Goal: Task Accomplishment & Management: Manage account settings

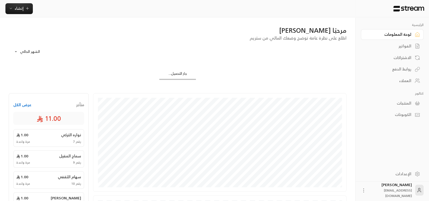
click at [395, 47] on div "الفواتير" at bounding box center [390, 45] width 44 height 5
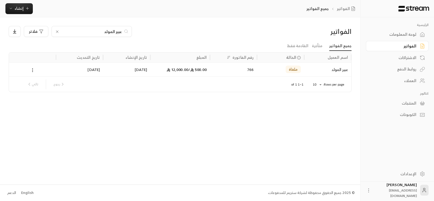
click at [56, 32] on icon at bounding box center [57, 32] width 2 height 2
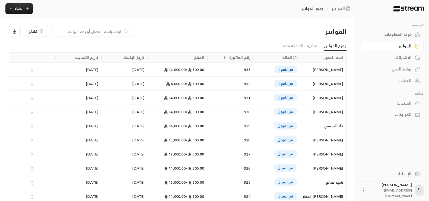
click at [113, 31] on input at bounding box center [88, 31] width 66 height 6
paste input "فهد عوض الله خصيوي المطيري"
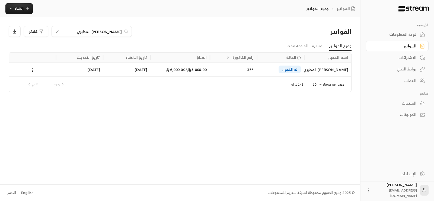
type input "فهد عوض الله خصيوي المطيري"
click at [32, 72] on icon at bounding box center [32, 70] width 5 height 5
click at [36, 84] on li "عرض" at bounding box center [39, 84] width 14 height 10
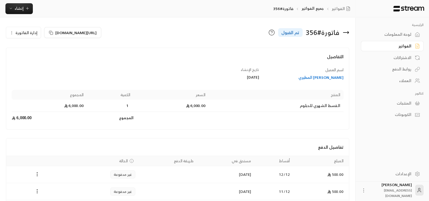
click at [16, 32] on span "إدارة الفاتورة" at bounding box center [26, 32] width 22 height 7
click at [32, 47] on link "إلغاء" at bounding box center [27, 49] width 34 height 10
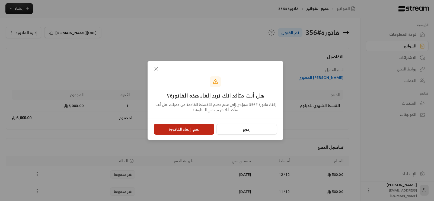
click at [185, 128] on button "نعم، إلغاء الفاتورة" at bounding box center [184, 129] width 61 height 11
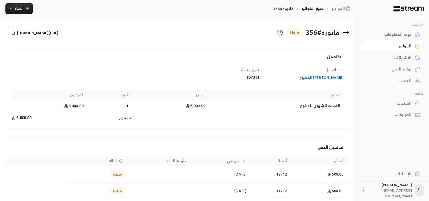
click at [343, 34] on icon at bounding box center [346, 32] width 7 height 7
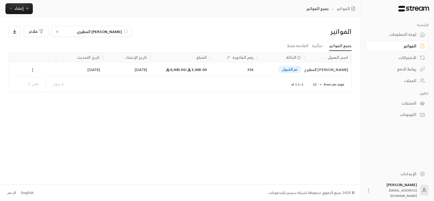
click at [89, 34] on input "فهد عوض الله خصيوي المطيري" at bounding box center [92, 31] width 60 height 6
paste input "شاعل خلف عمار السلم"
type input "مشاعل خلف عمار السلمي"
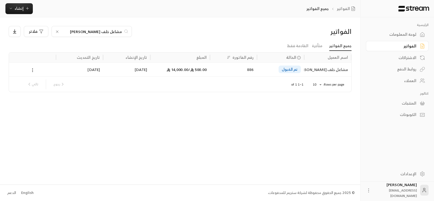
click at [33, 71] on icon at bounding box center [32, 70] width 5 height 5
click at [39, 84] on li "عرض" at bounding box center [39, 84] width 14 height 10
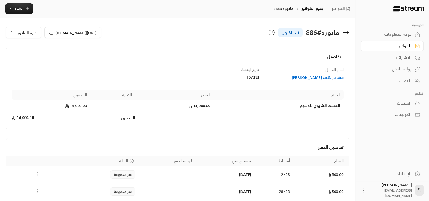
click at [319, 77] on div "مشاعل خلف عمار السلمي" at bounding box center [304, 77] width 79 height 5
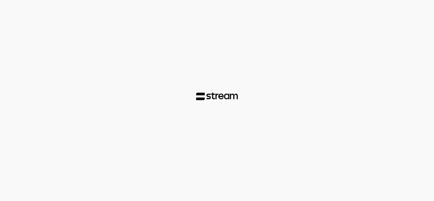
click at [397, 21] on div at bounding box center [217, 100] width 434 height 201
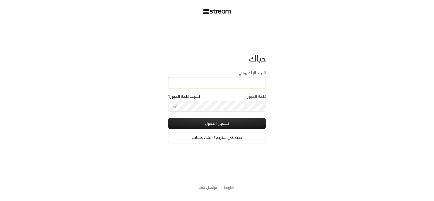
click at [239, 87] on input "البريد الإلكتروني" at bounding box center [217, 82] width 98 height 11
type input "583513668"
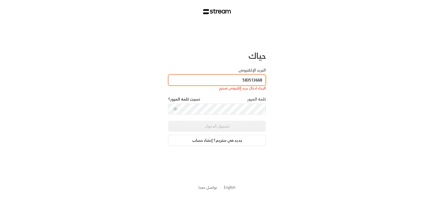
click at [230, 81] on input "583513668" at bounding box center [217, 80] width 98 height 11
type input "[EMAIL_ADDRESS][DOMAIN_NAME]"
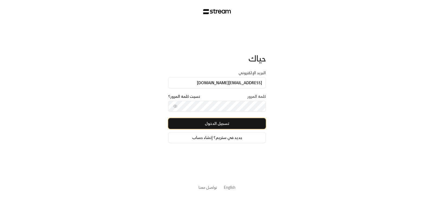
click at [248, 125] on button "تسجيل الدخول" at bounding box center [217, 123] width 98 height 11
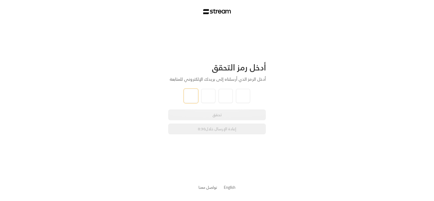
type input "9"
type input "3"
type input "0"
type input "8"
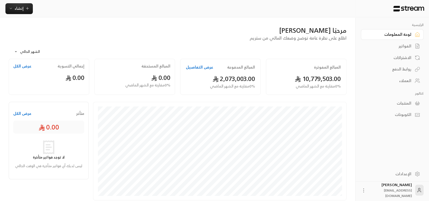
click at [399, 48] on div "الفواتير" at bounding box center [390, 45] width 44 height 5
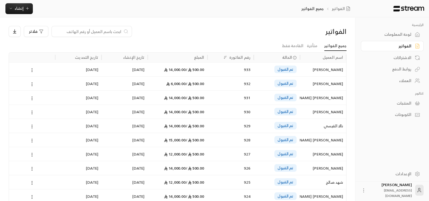
click at [401, 78] on div "العملاء" at bounding box center [390, 80] width 44 height 5
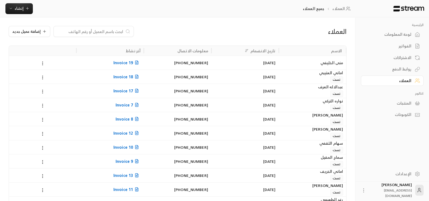
click at [107, 32] on input at bounding box center [90, 31] width 66 height 6
paste input "0582866130"
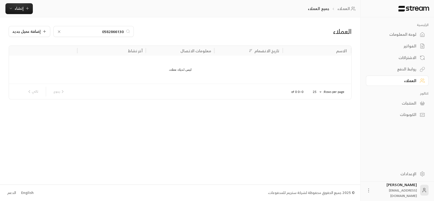
click at [102, 31] on input "0582866130" at bounding box center [93, 31] width 60 height 6
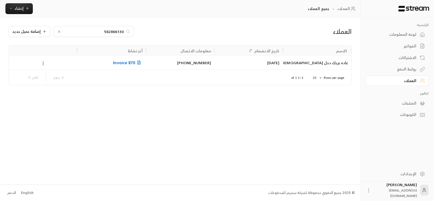
type input "582866130"
click at [40, 63] on button at bounding box center [43, 63] width 6 height 6
click at [179, 126] on div at bounding box center [217, 100] width 434 height 201
click at [323, 62] on div "غاده بريك دخل الله المطيري" at bounding box center [317, 63] width 62 height 14
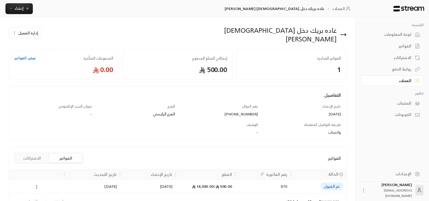
scroll to position [28, 0]
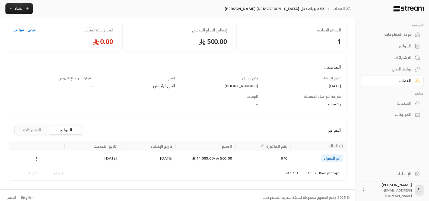
click at [305, 156] on div "تم القبول" at bounding box center [318, 158] width 49 height 14
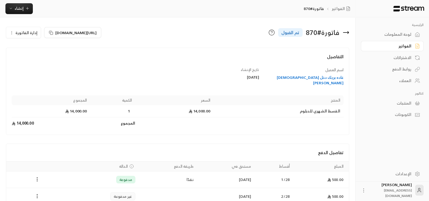
click at [366, 192] on icon at bounding box center [363, 190] width 5 height 5
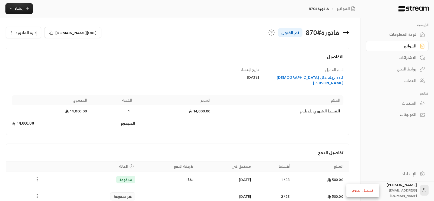
click at [369, 143] on div at bounding box center [217, 100] width 434 height 201
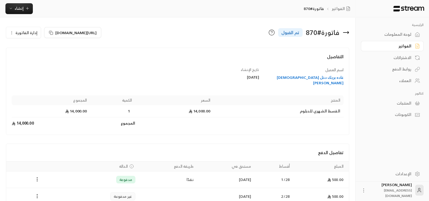
click at [12, 36] on button "إدارة الفاتورة" at bounding box center [23, 32] width 34 height 11
click at [180, 81] on div "اسم العميل غاده بريك دخل الله المطيري تاريخ الإنشاء 29/09/2025 المنتج السعر الك…" at bounding box center [177, 98] width 337 height 62
click at [343, 34] on icon at bounding box center [346, 32] width 7 height 7
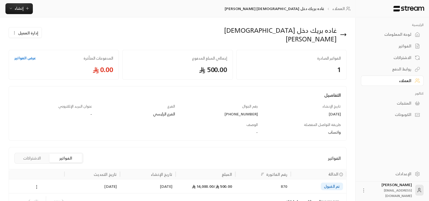
click at [406, 42] on link "الفواتير" at bounding box center [392, 46] width 63 height 11
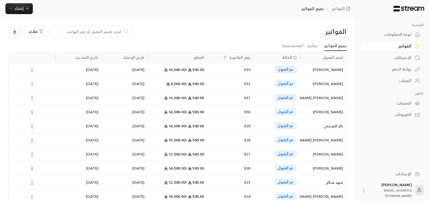
click at [91, 29] on input at bounding box center [88, 31] width 66 height 6
paste input "وئام حمود عبدالعزيز"
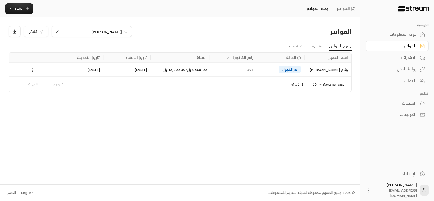
type input "وئام حمود عبدالعزيز"
click at [33, 69] on icon at bounding box center [32, 70] width 5 height 5
click at [40, 85] on li "عرض" at bounding box center [39, 84] width 14 height 10
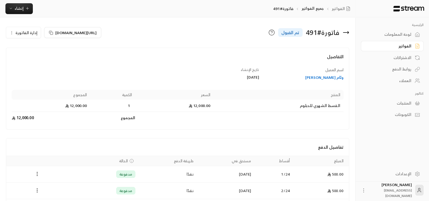
click at [307, 79] on div "وئام حمود عبدالعزيز القصير" at bounding box center [304, 77] width 79 height 5
